Goal: Check status: Check status

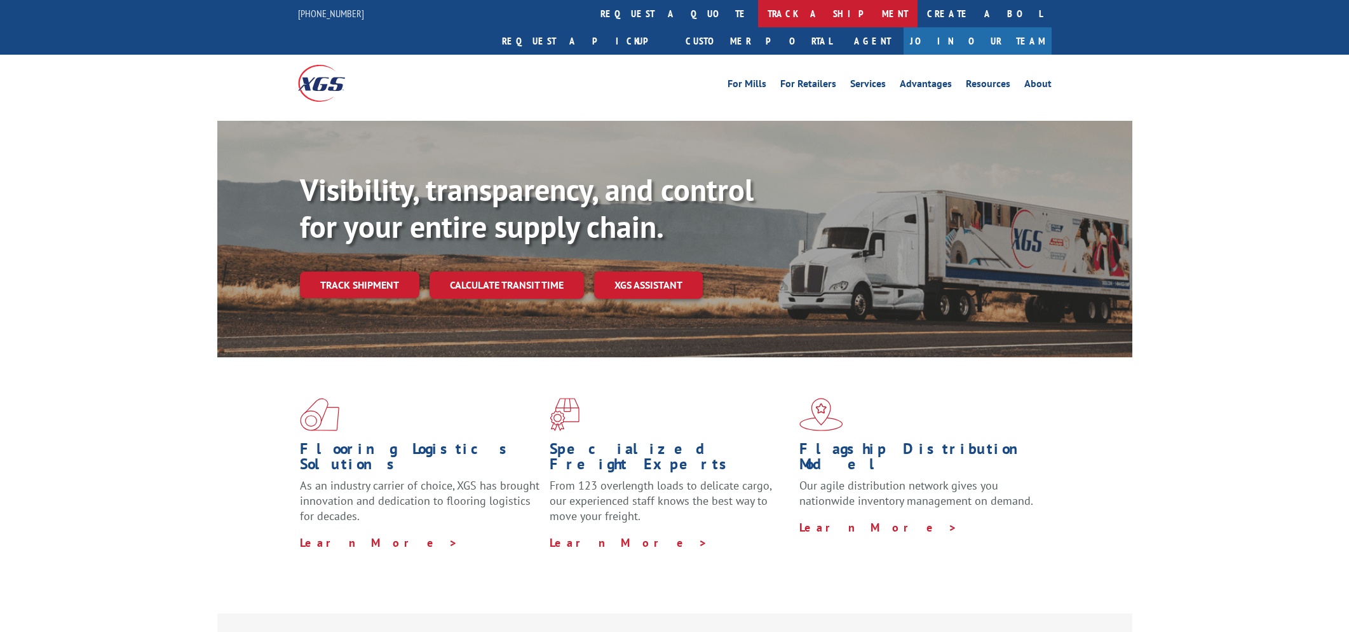
click at [758, 19] on link "track a shipment" at bounding box center [838, 13] width 160 height 27
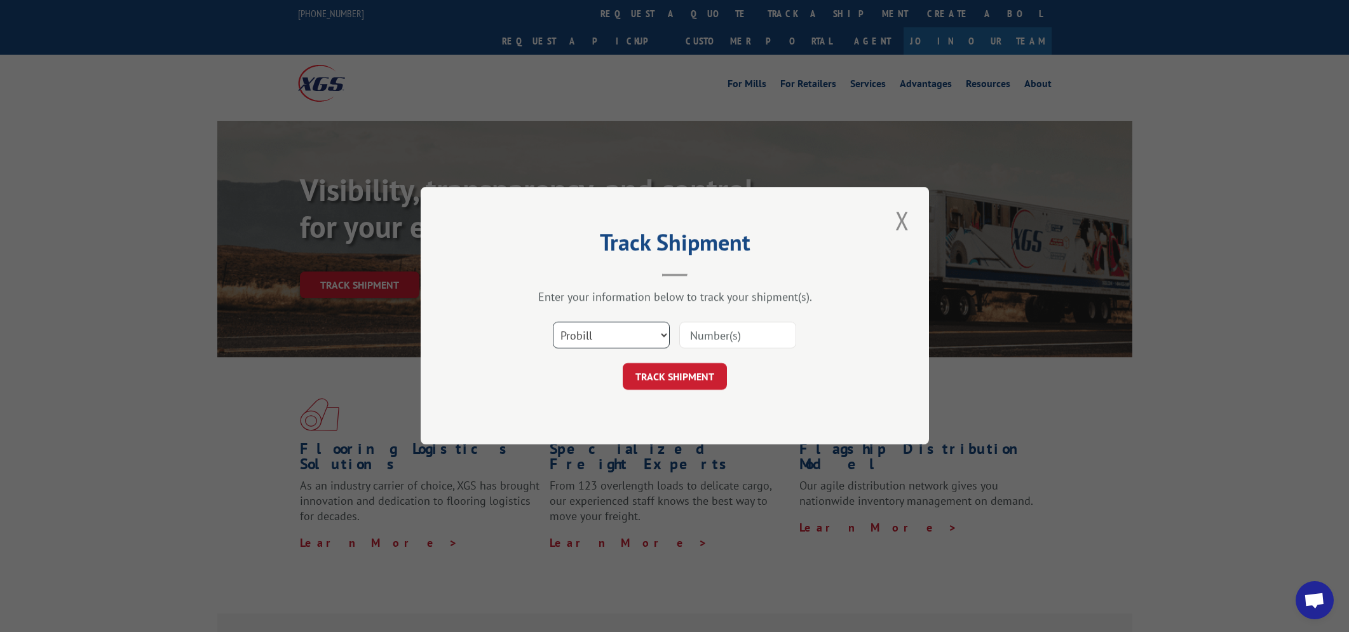
click at [617, 329] on select "Select category... Probill BOL PO" at bounding box center [611, 335] width 117 height 27
select select "bol"
click at [745, 337] on input at bounding box center [737, 335] width 117 height 27
paste input "CP-028920.A"
type input "CP-028920.A"
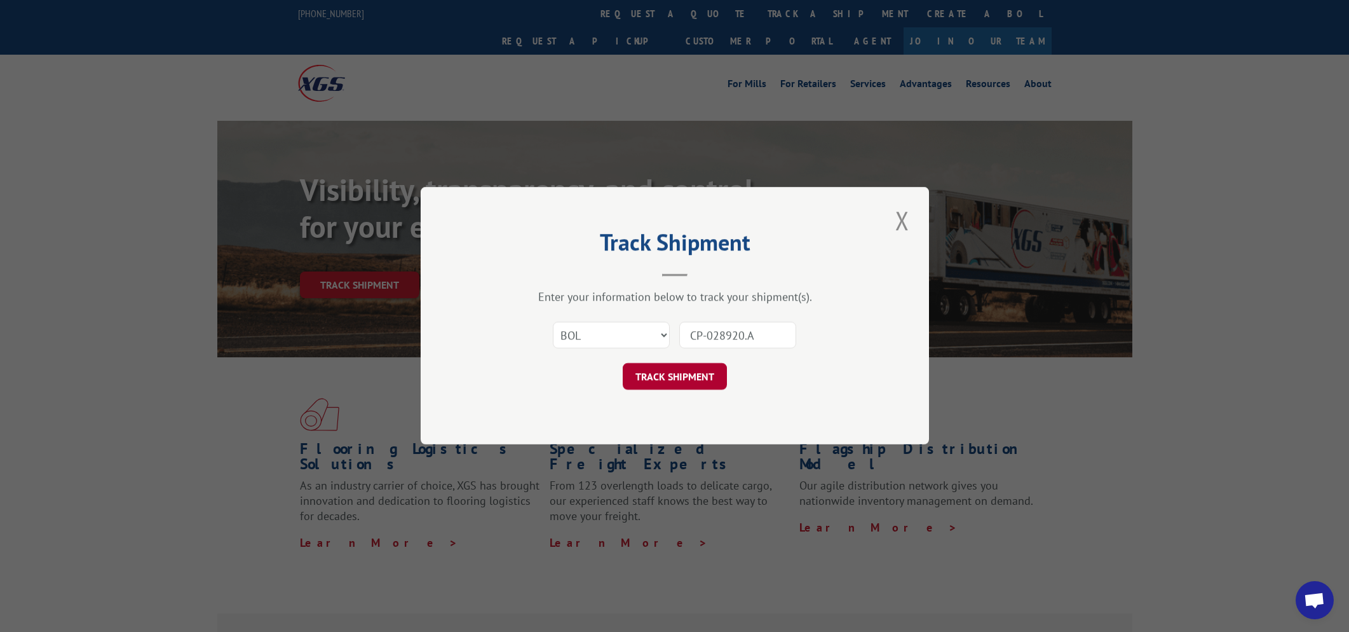
click at [680, 377] on button "TRACK SHIPMENT" at bounding box center [675, 377] width 104 height 27
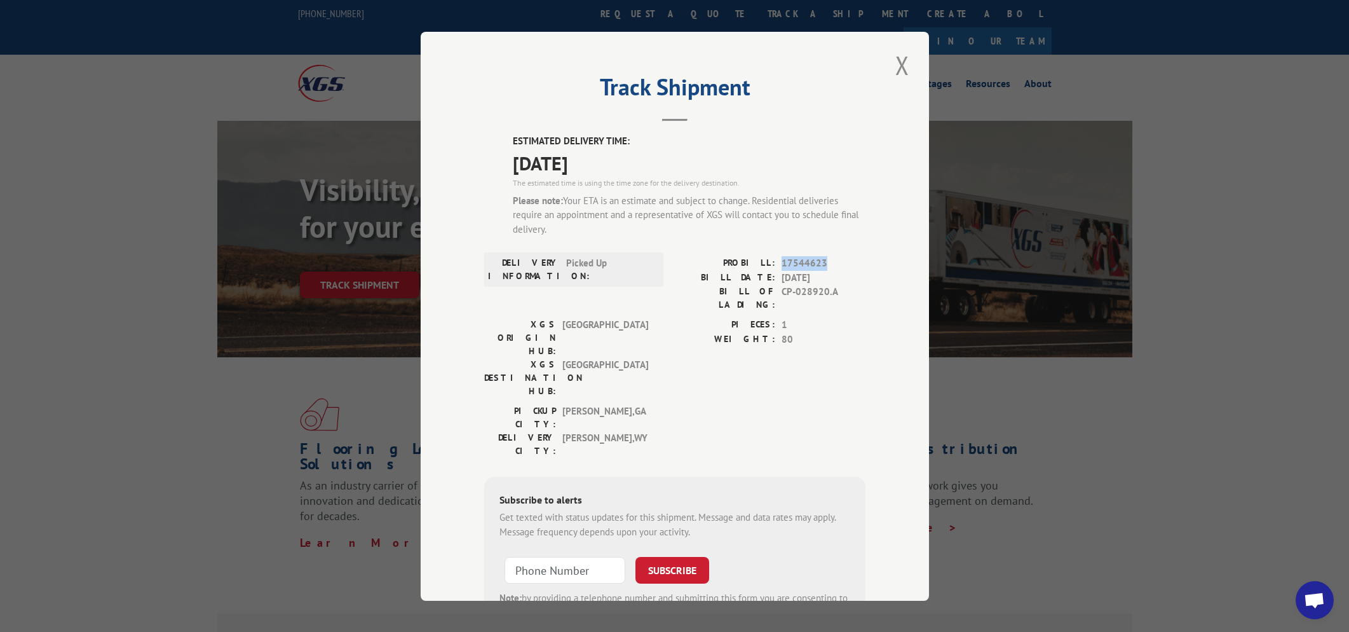
copy span "17544623"
click at [805, 261] on span "17544623" at bounding box center [824, 263] width 84 height 15
